Goal: Task Accomplishment & Management: Use online tool/utility

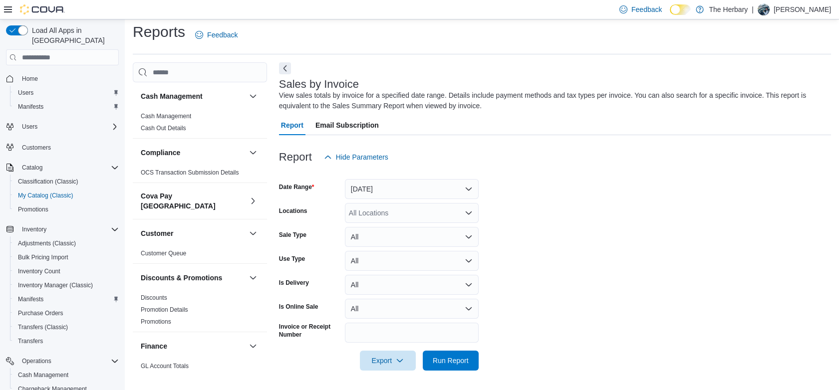
scroll to position [103, 0]
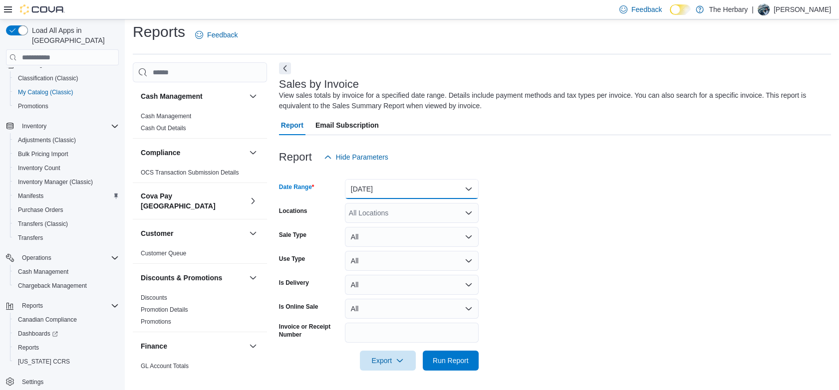
click at [389, 181] on button "[DATE]" at bounding box center [412, 189] width 134 height 20
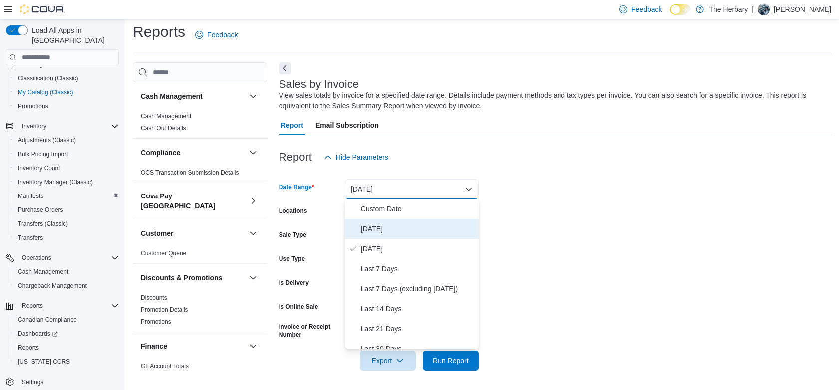
click at [380, 234] on span "Today" at bounding box center [418, 229] width 114 height 12
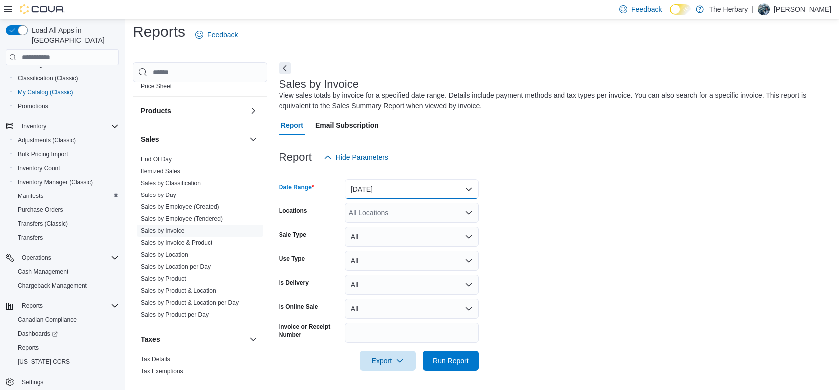
scroll to position [621, 0]
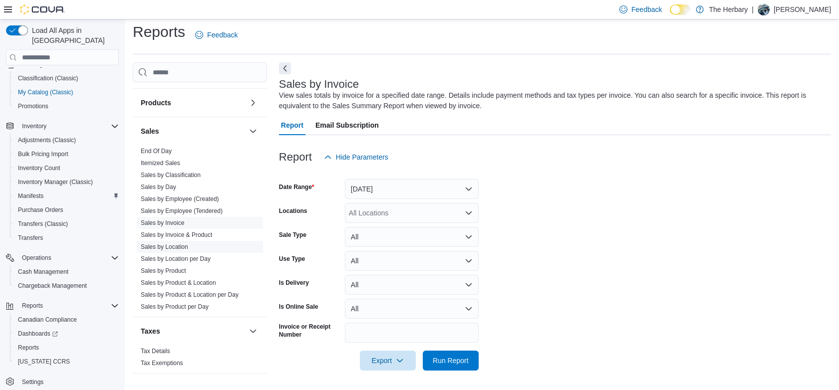
click at [170, 243] on link "Sales by Location" at bounding box center [164, 246] width 47 height 7
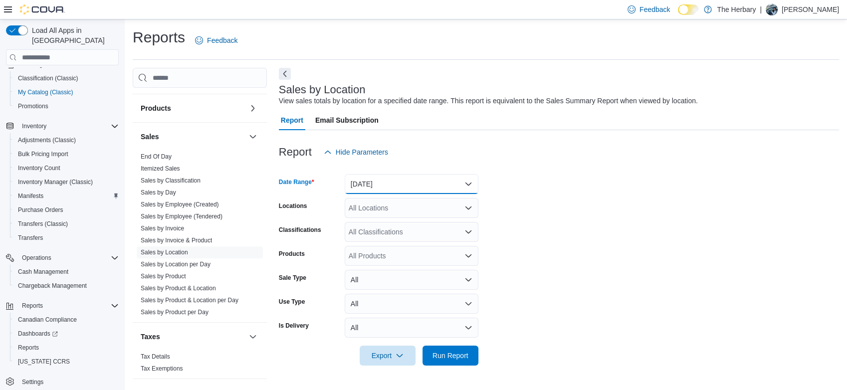
click at [414, 182] on button "[DATE]" at bounding box center [412, 184] width 134 height 20
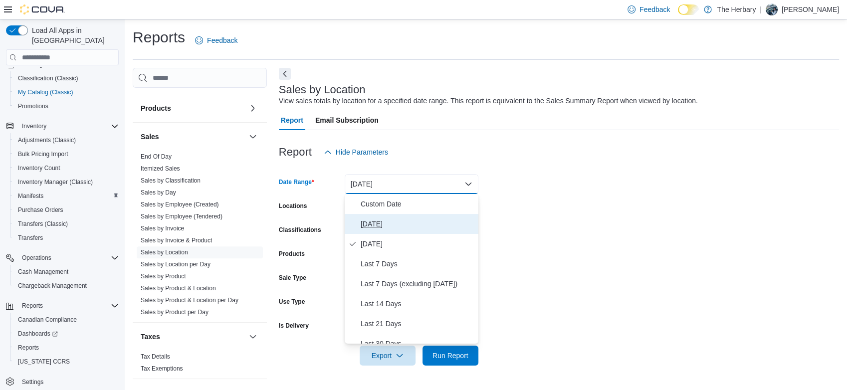
click at [373, 220] on span "Today" at bounding box center [418, 224] width 114 height 12
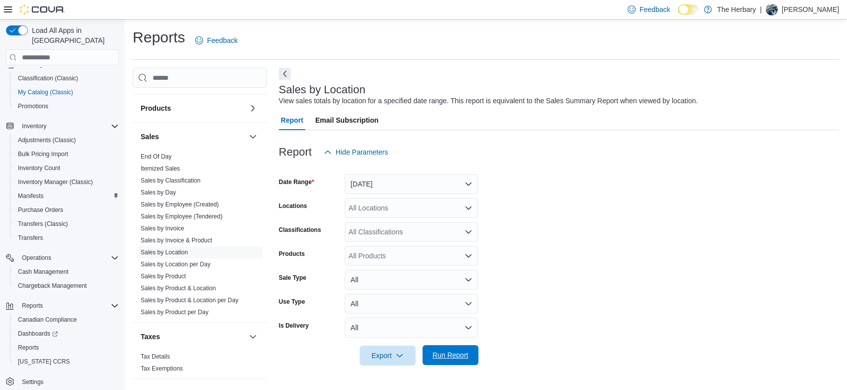
click at [441, 351] on span "Run Report" at bounding box center [451, 355] width 44 height 20
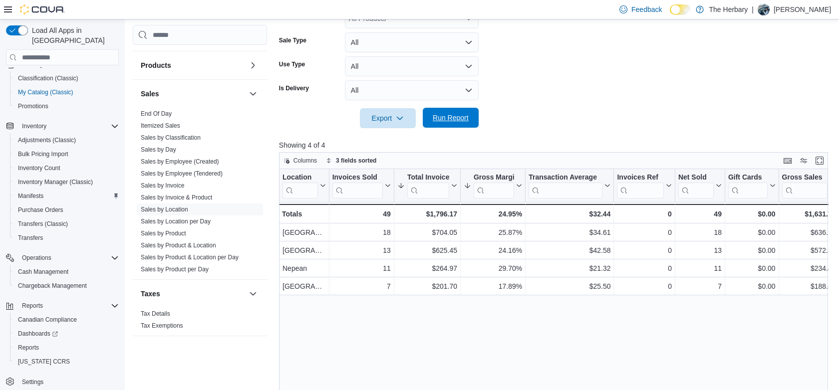
click at [453, 108] on span "Run Report" at bounding box center [451, 118] width 44 height 20
click at [474, 118] on button "Run Report" at bounding box center [451, 118] width 56 height 20
click at [453, 121] on span "Run Report" at bounding box center [451, 118] width 36 height 10
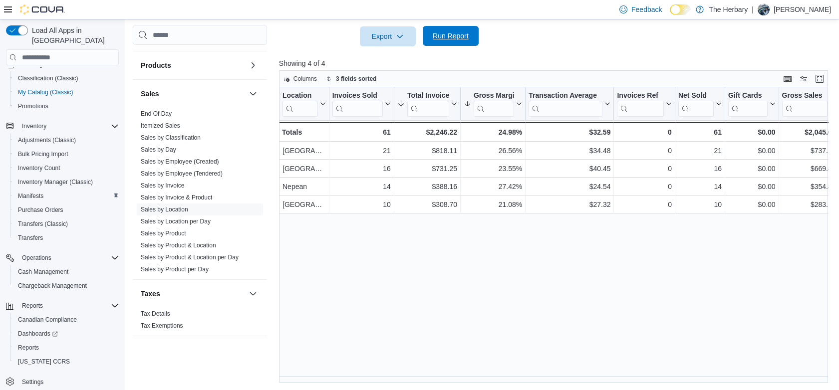
click at [455, 31] on span "Run Report" at bounding box center [451, 36] width 36 height 10
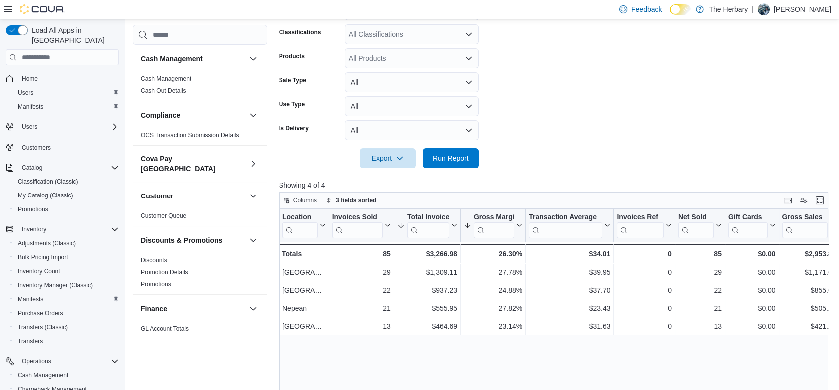
scroll to position [199, 0]
click at [452, 159] on span "Run Report" at bounding box center [451, 157] width 36 height 10
click at [441, 162] on span "Run Report" at bounding box center [451, 157] width 44 height 20
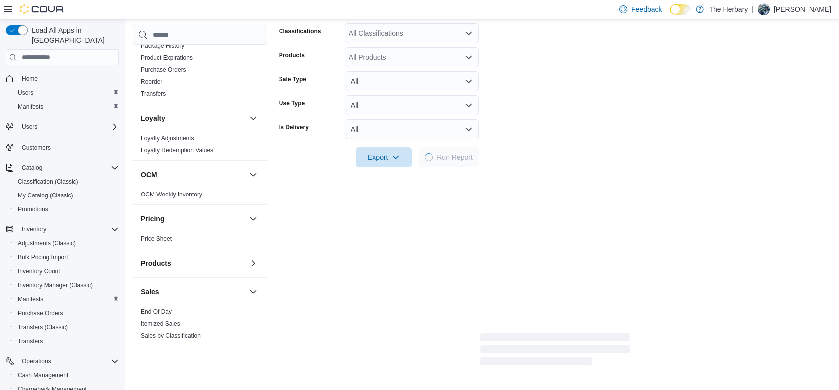
scroll to position [621, 0]
